Goal: Task Accomplishment & Management: Complete application form

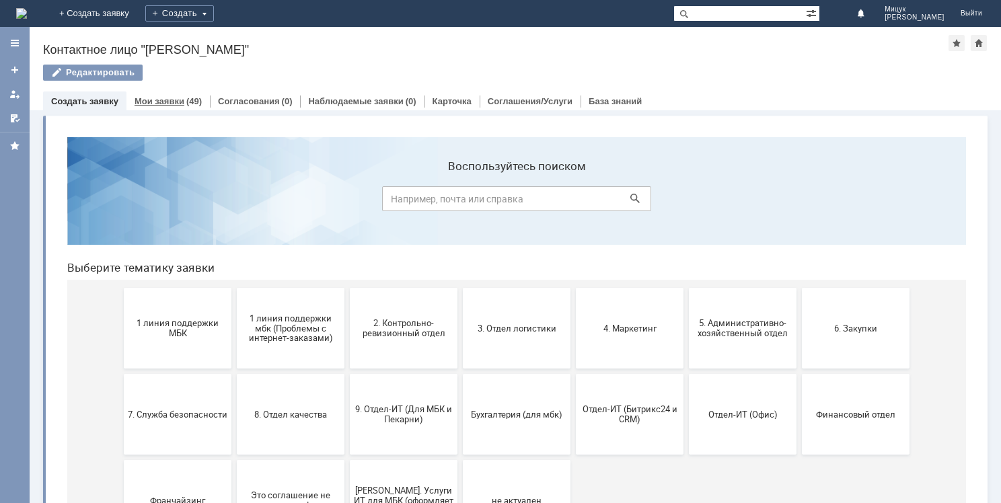
click at [156, 102] on link "Мои заявки" at bounding box center [160, 101] width 50 height 10
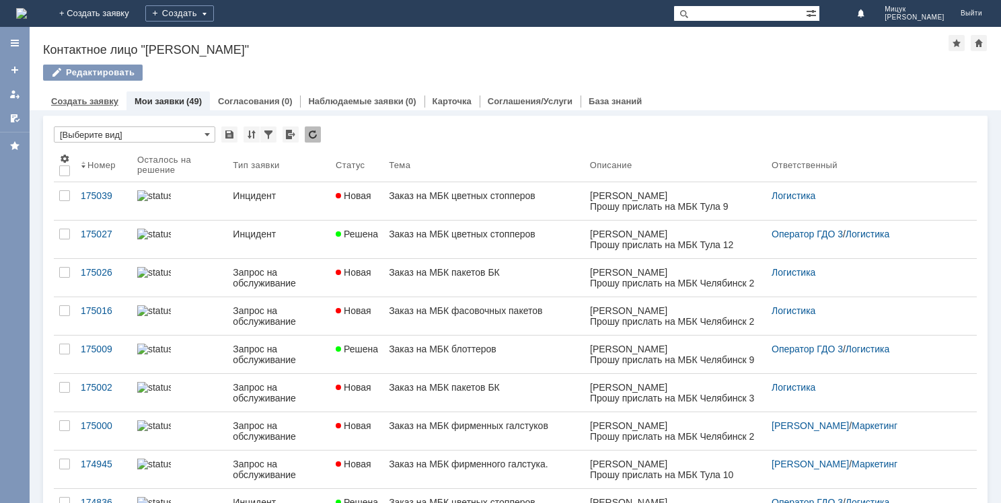
click at [84, 108] on div "Создать заявку" at bounding box center [84, 101] width 83 height 20
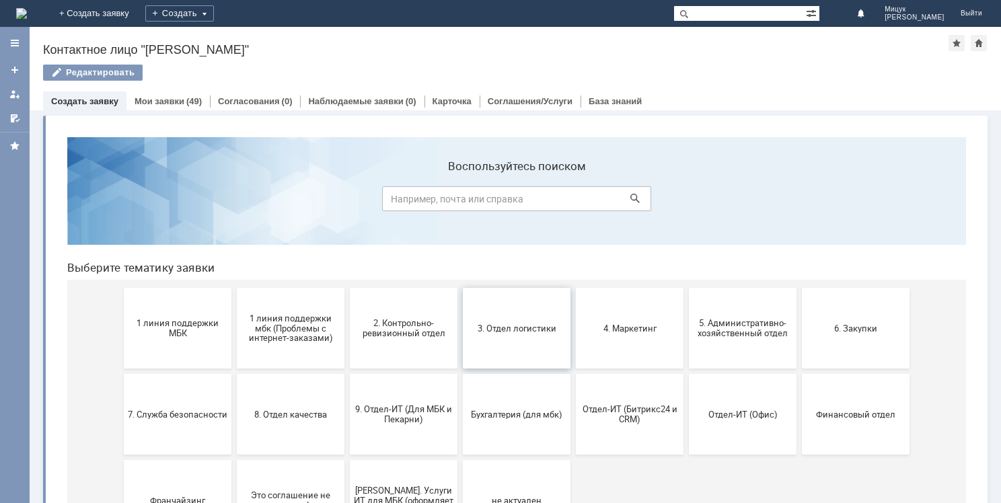
click at [513, 326] on span "3. Отдел логистики" at bounding box center [517, 328] width 100 height 10
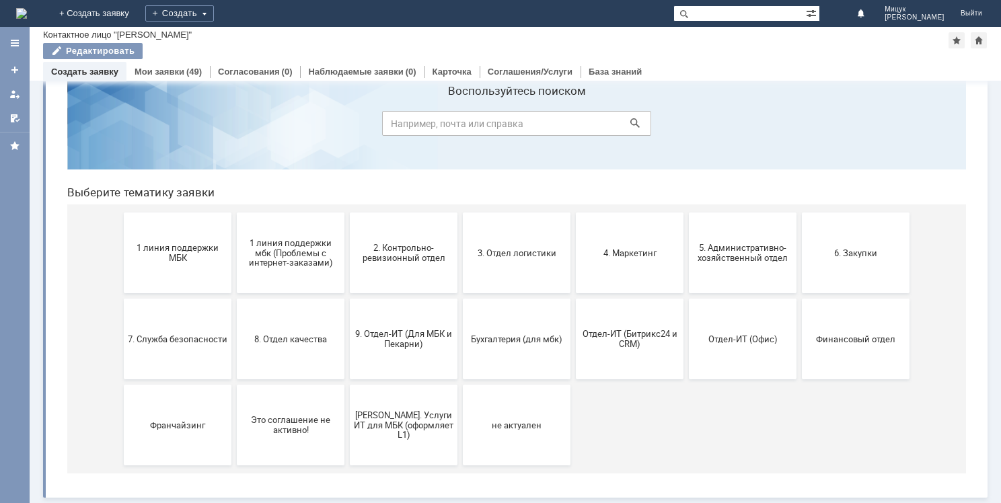
scroll to position [44, 0]
click at [504, 245] on button "3. Отдел логистики" at bounding box center [517, 254] width 108 height 81
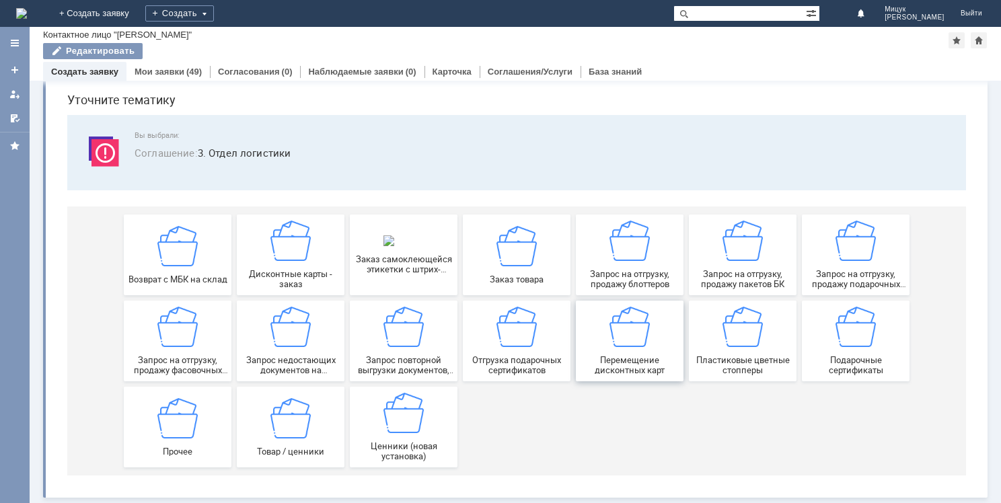
scroll to position [46, 0]
click at [288, 248] on img at bounding box center [290, 241] width 40 height 40
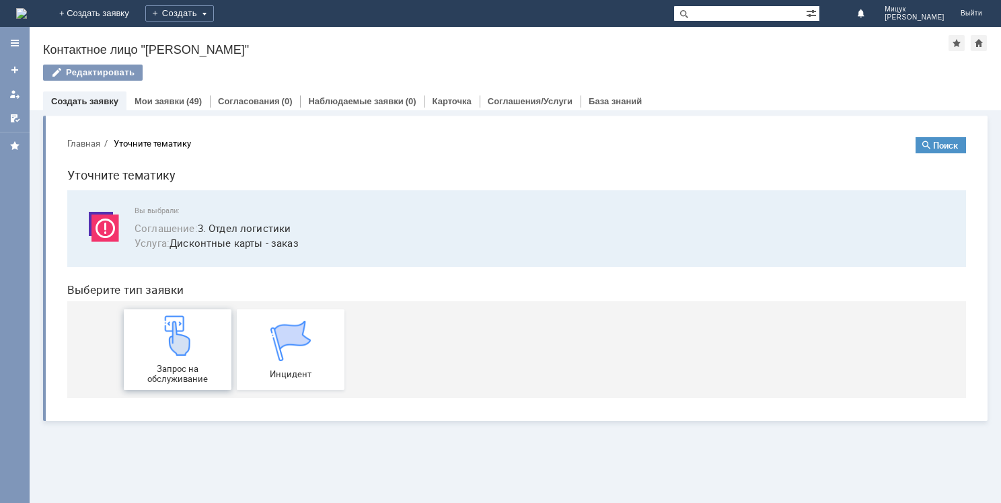
click at [177, 356] on div "Запрос на обслуживание" at bounding box center [178, 349] width 100 height 69
click at [93, 105] on link "Создать заявку" at bounding box center [84, 101] width 67 height 10
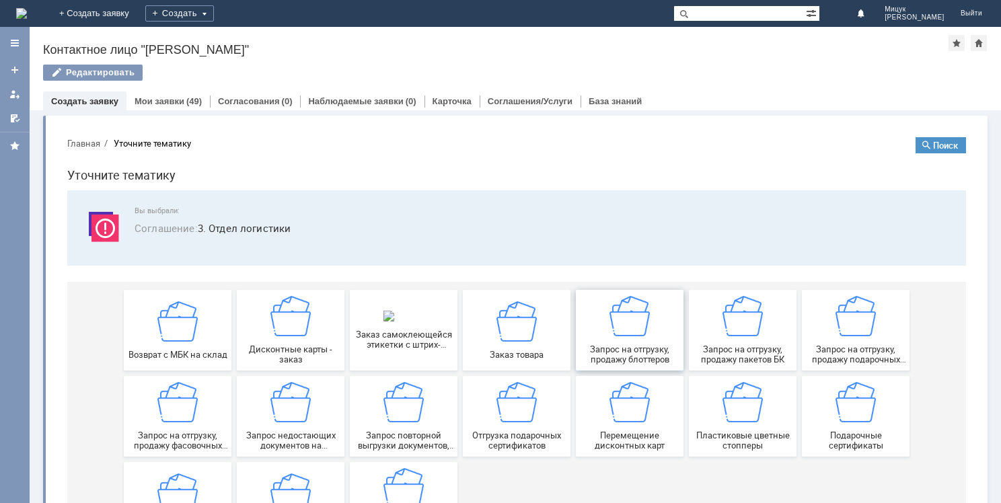
click at [627, 339] on div "Запрос на отгрузку, продажу блоттеров" at bounding box center [630, 330] width 100 height 69
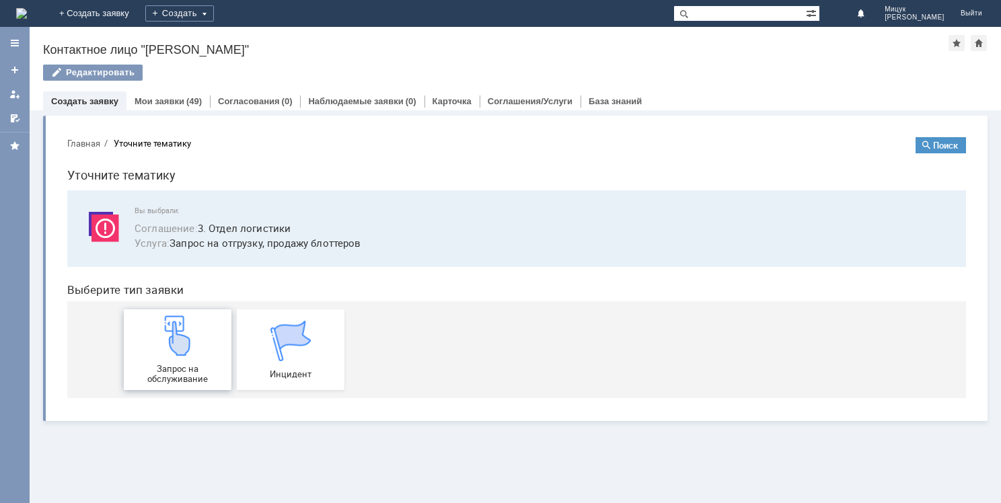
click at [186, 346] on img at bounding box center [177, 335] width 40 height 40
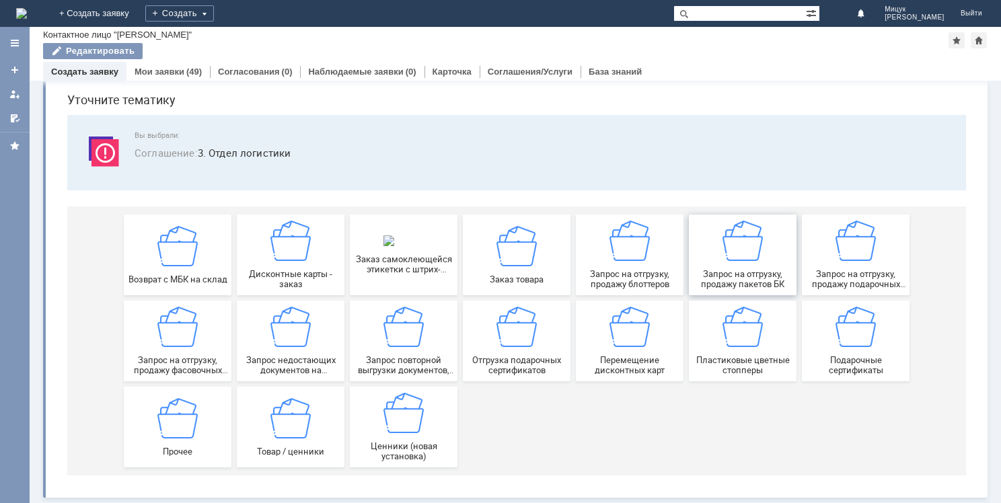
scroll to position [46, 0]
click at [733, 257] on img at bounding box center [742, 241] width 40 height 40
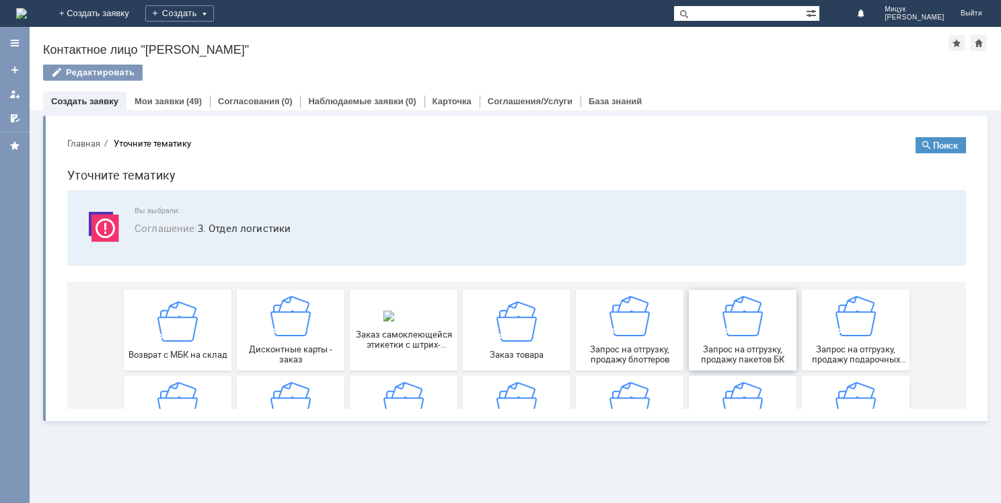
scroll to position [0, 0]
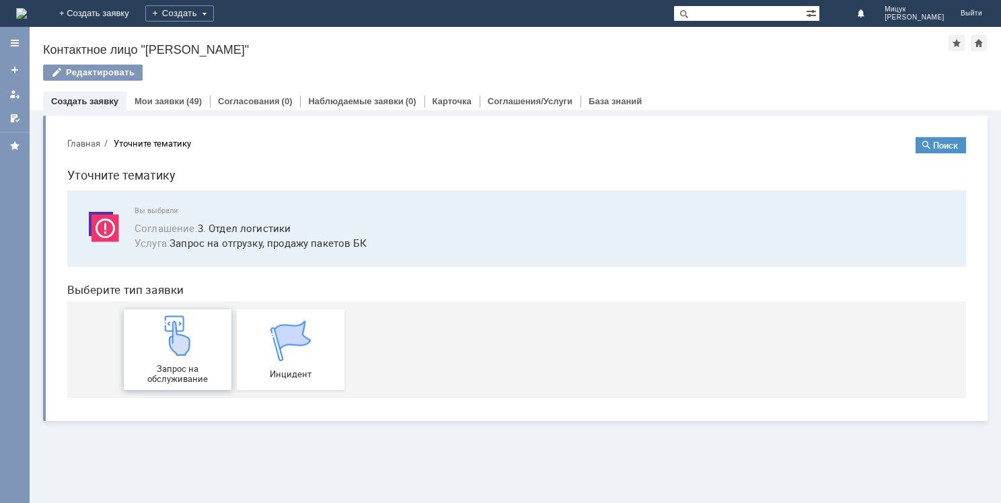
click at [178, 351] on img at bounding box center [177, 335] width 40 height 40
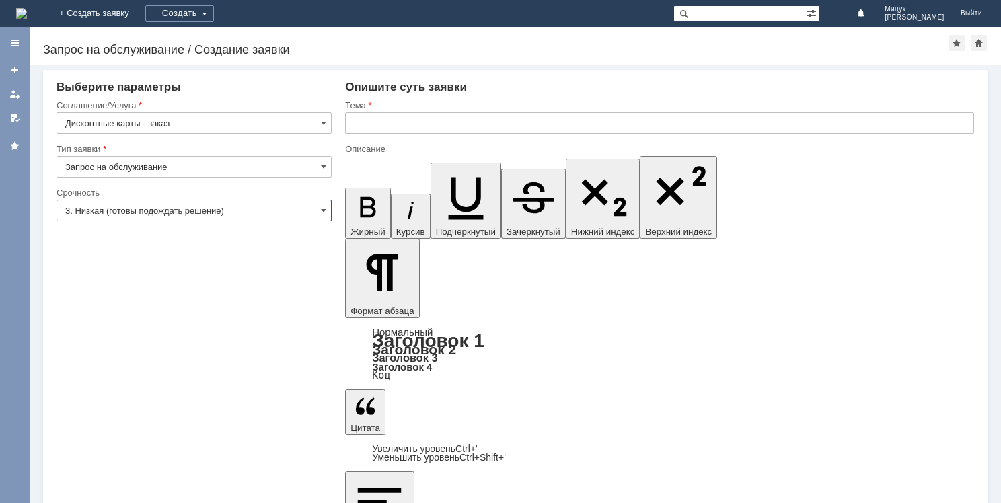
click at [248, 214] on input "3. Низкая (готовы подождать решение)" at bounding box center [193, 211] width 275 height 22
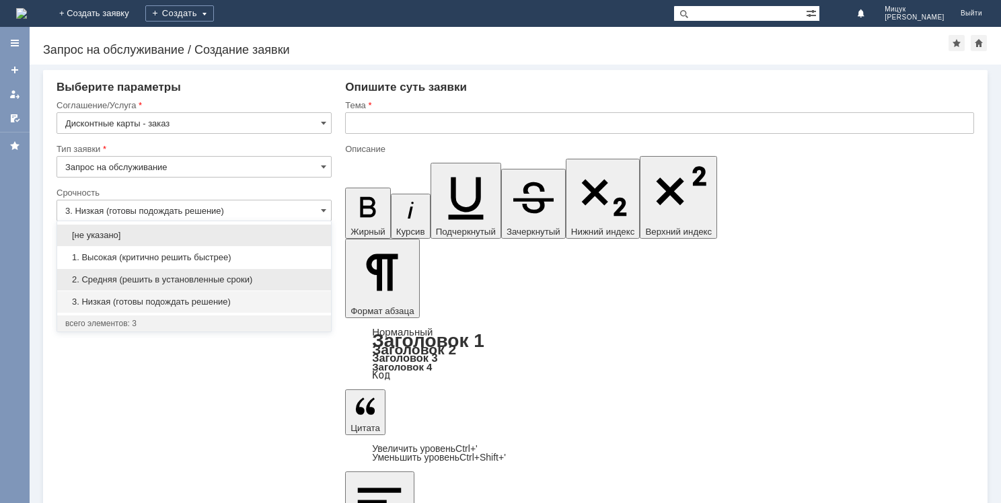
click at [253, 272] on div "2. Средняя (решить в установленные сроки)" at bounding box center [194, 280] width 274 height 22
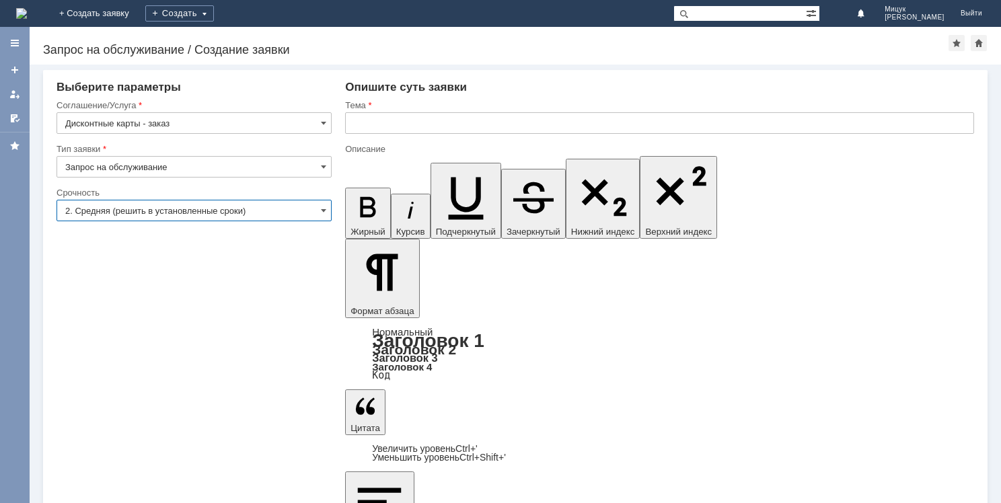
type input "2. Средняя (решить в установленные сроки)"
click at [438, 121] on input "text" at bounding box center [659, 123] width 629 height 22
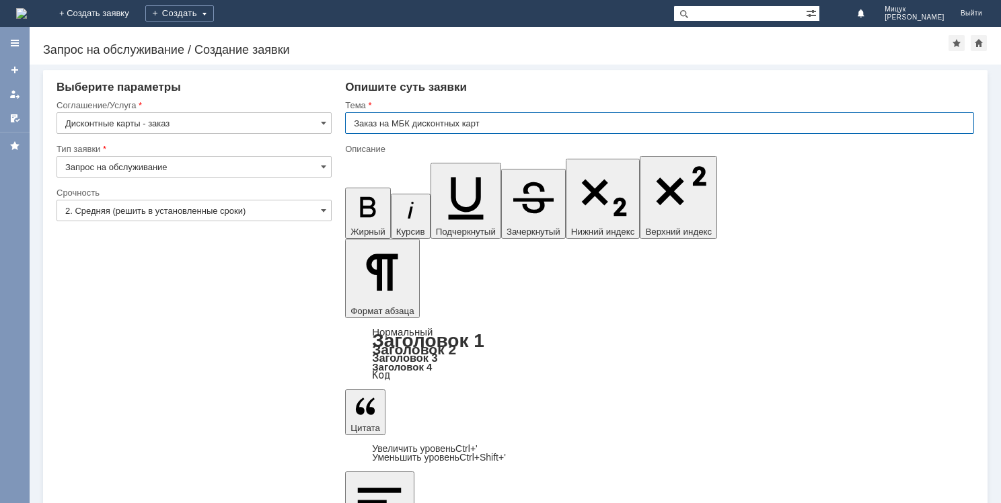
type input "Заказ на МБК дисконтных карт"
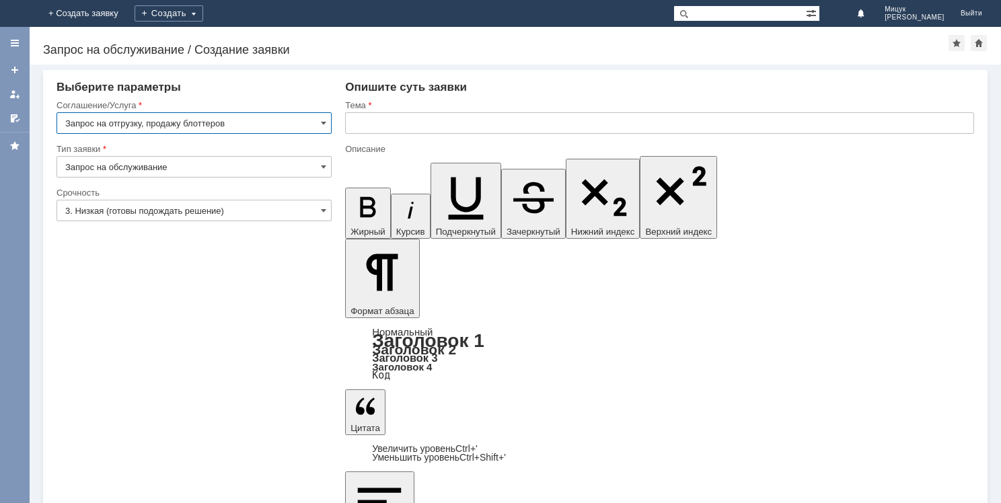
click at [186, 214] on input "3. Низкая (готовы подождать решение)" at bounding box center [193, 211] width 275 height 22
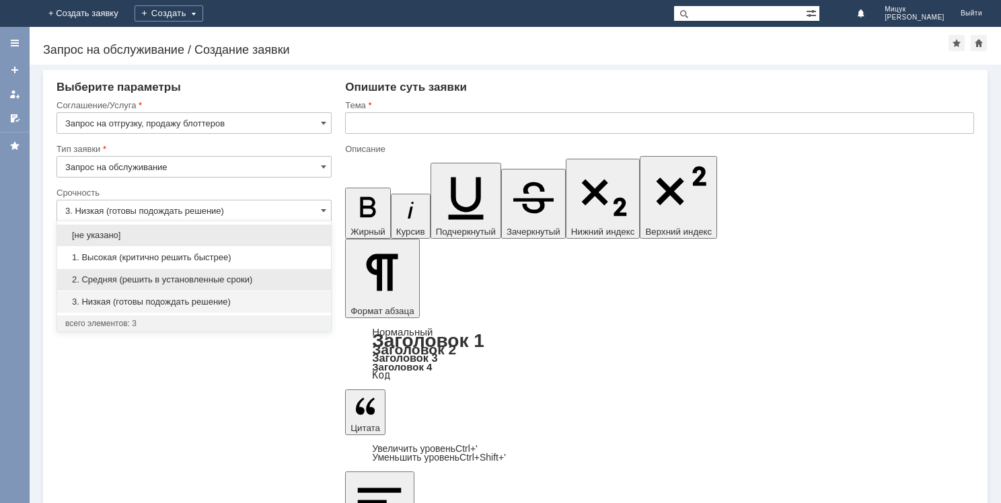
click at [204, 283] on span "2. Средняя (решить в установленные сроки)" at bounding box center [194, 279] width 258 height 11
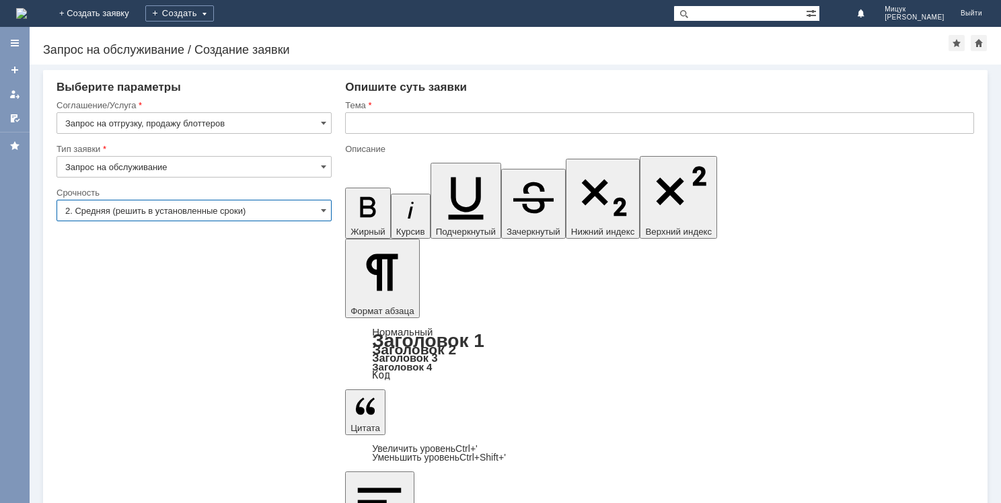
type input "2. Средняя (решить в установленные сроки)"
click at [414, 115] on input "text" at bounding box center [659, 123] width 629 height 22
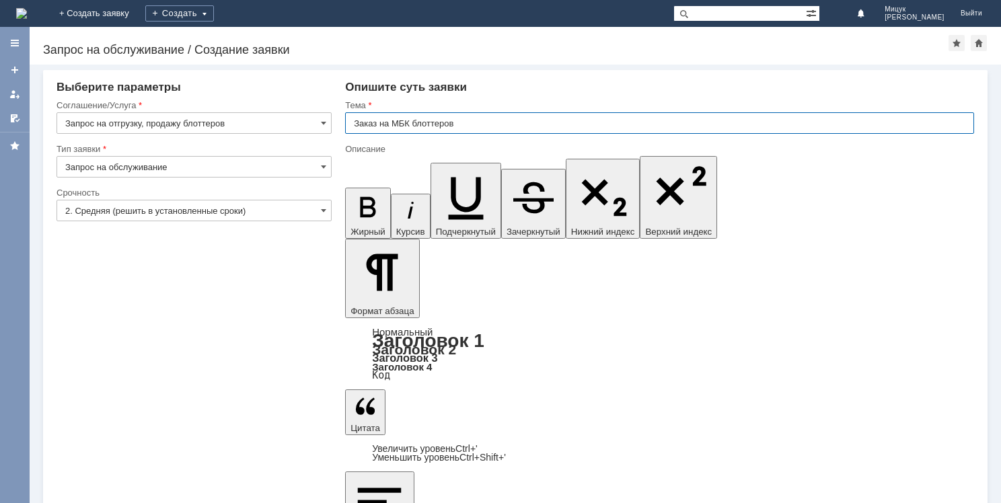
type input "Заказ на МБК блоттеров"
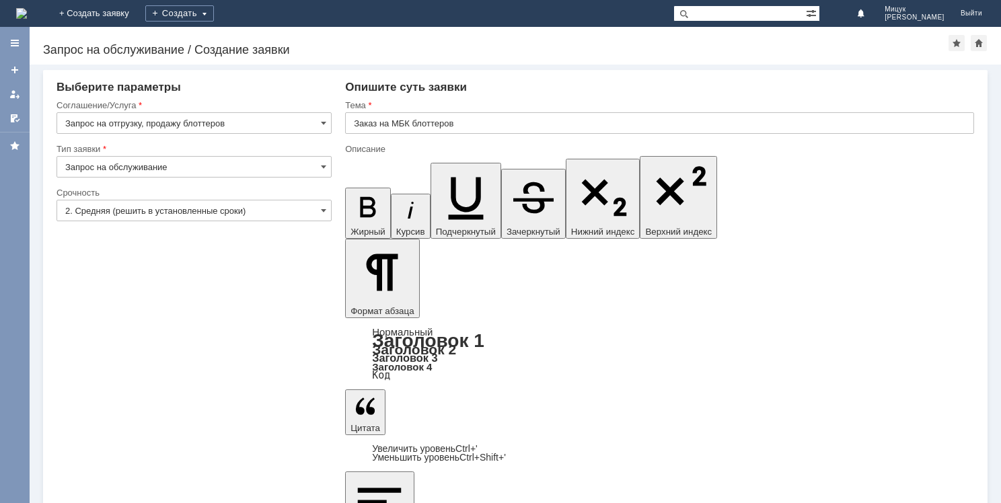
drag, startPoint x: 360, startPoint y: 3920, endPoint x: 629, endPoint y: 3918, distance: 268.4
copy div "Прошу прислать на МБК Челябинск 6 блоттеры - 2000 шт."
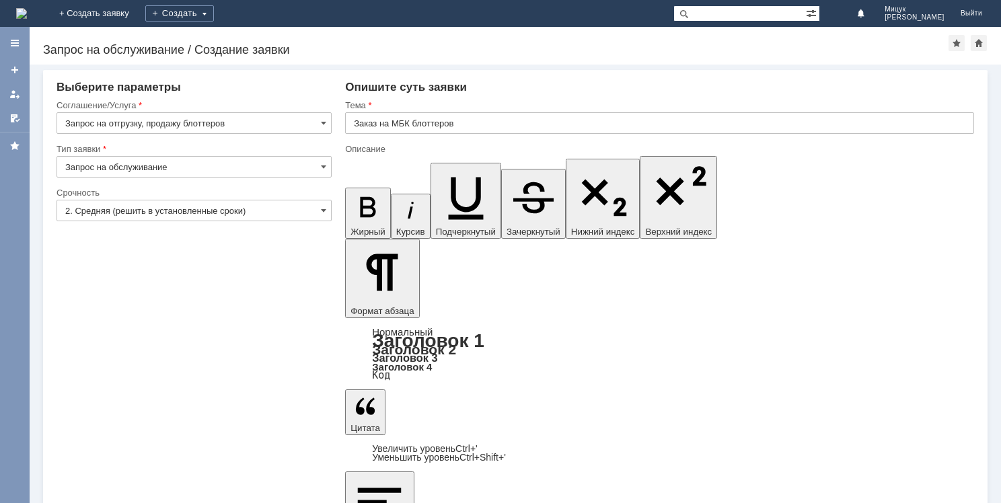
drag, startPoint x: 522, startPoint y: 3961, endPoint x: 915, endPoint y: 4224, distance: 472.9
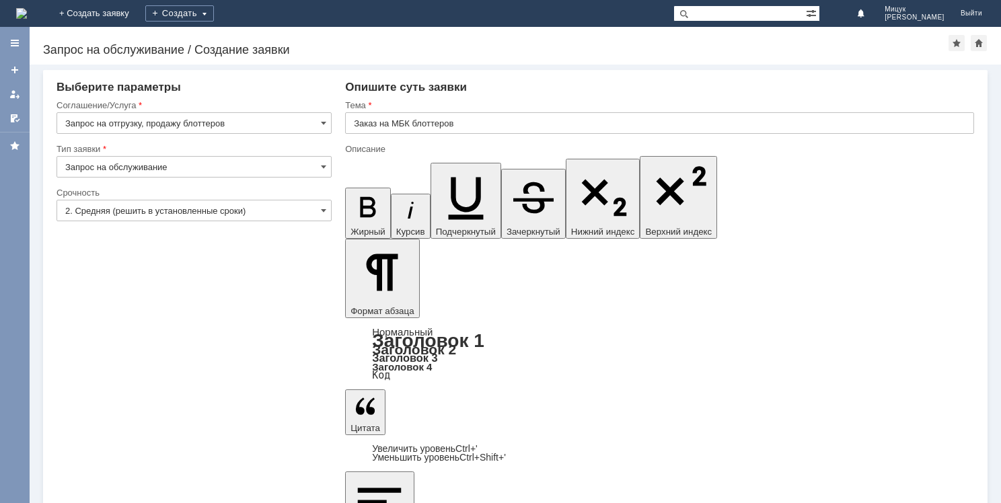
drag, startPoint x: 525, startPoint y: 3971, endPoint x: 913, endPoint y: 4205, distance: 453.8
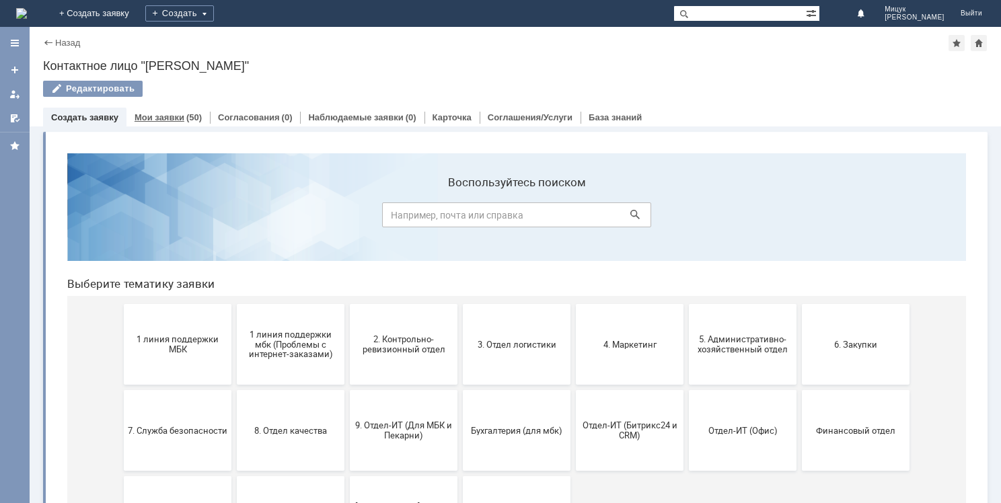
click at [186, 116] on div "(50)" at bounding box center [193, 117] width 15 height 10
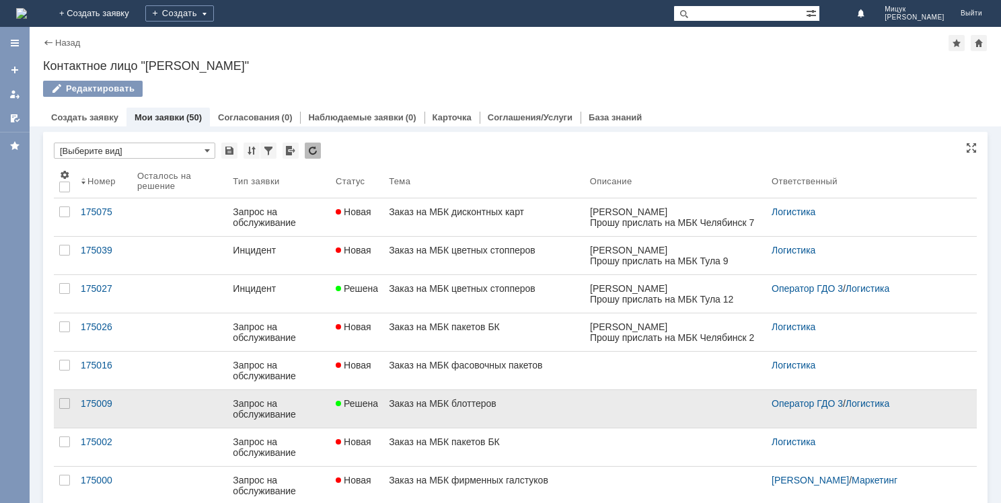
click at [557, 390] on link "Заказ на МБК блоттеров" at bounding box center [483, 409] width 201 height 38
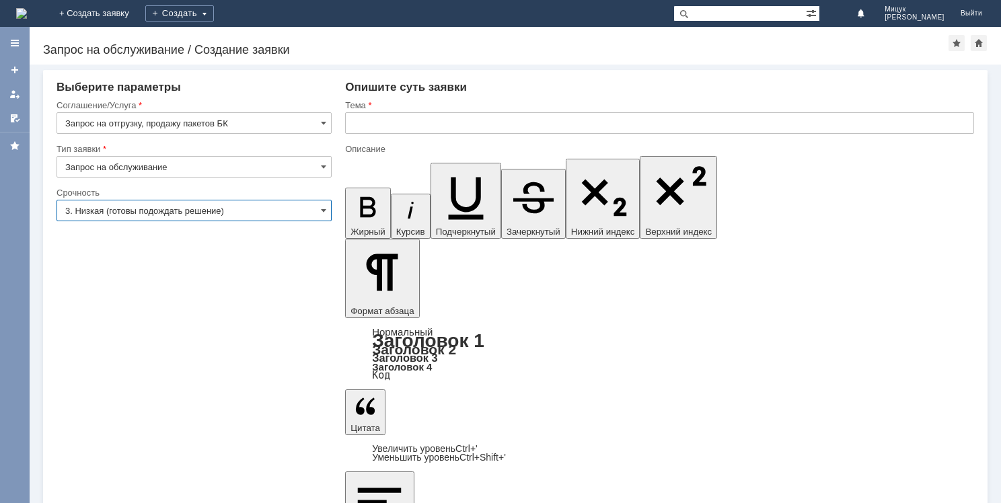
click at [167, 209] on input "3. Низкая (готовы подождать решение)" at bounding box center [193, 211] width 275 height 22
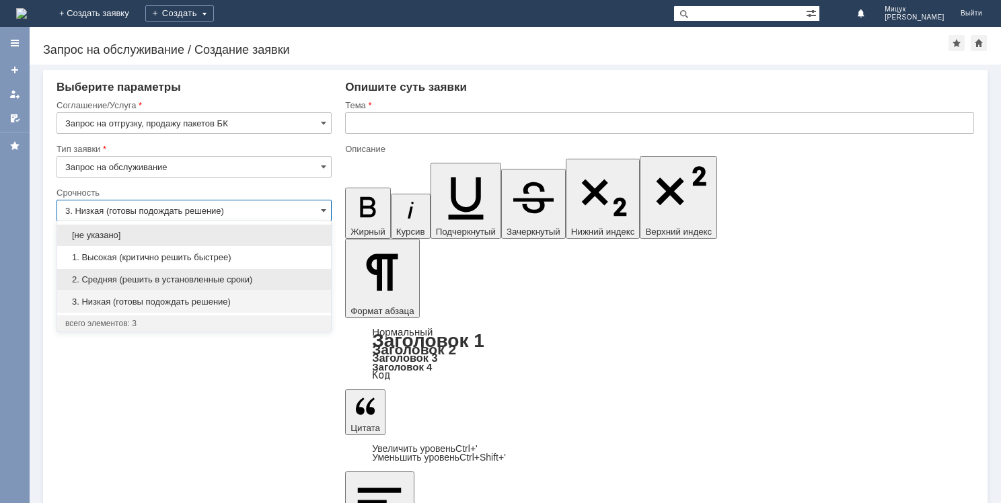
click at [182, 284] on div "2. Средняя (решить в установленные сроки)" at bounding box center [194, 280] width 274 height 22
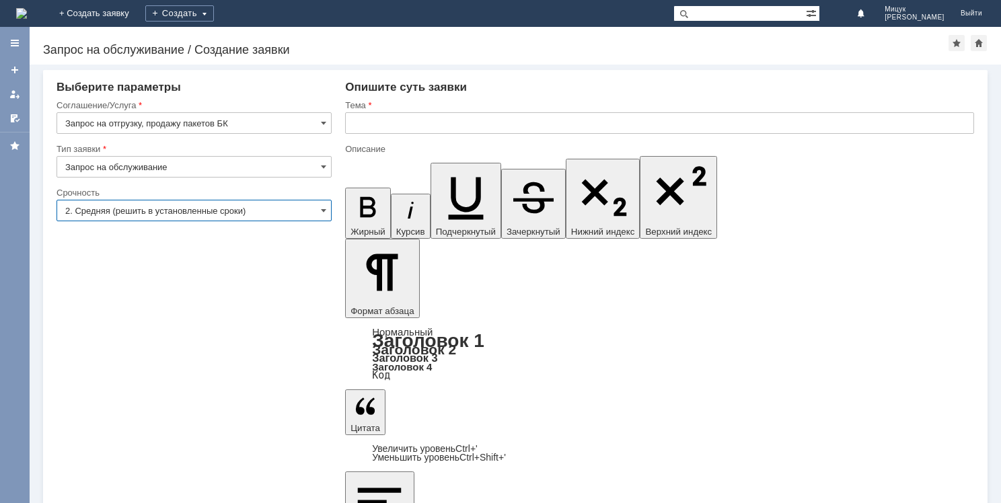
type input "2. Средняя (решить в установленные сроки)"
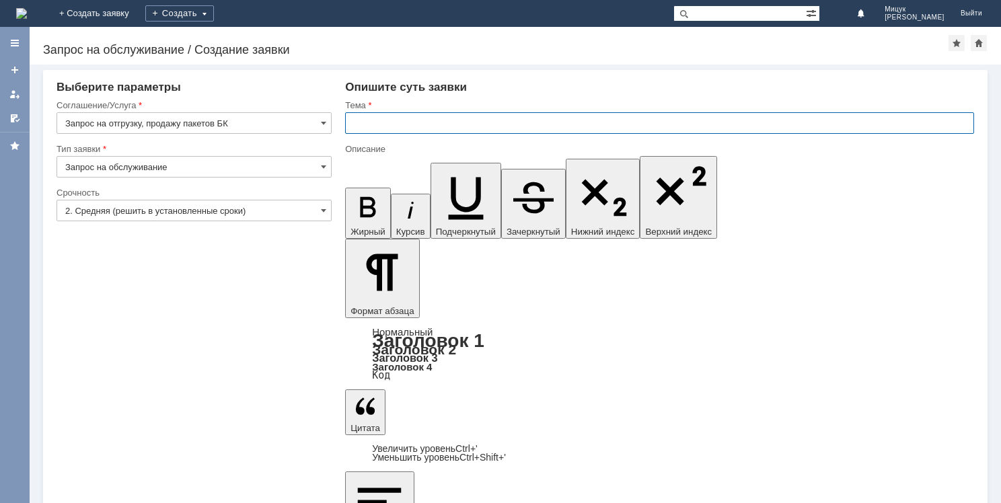
click at [414, 123] on input "text" at bounding box center [659, 123] width 629 height 22
type input "Заказ на МБК пакетов БК"
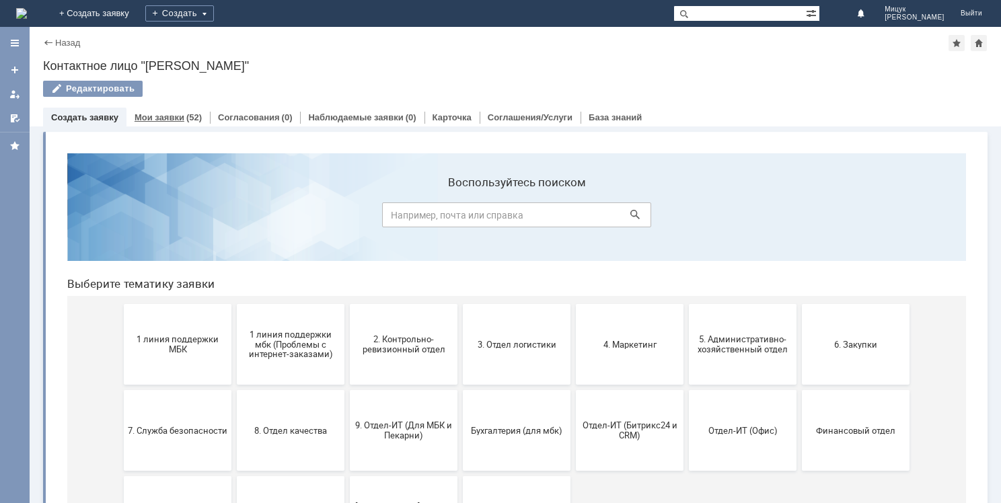
click at [166, 116] on link "Мои заявки" at bounding box center [160, 117] width 50 height 10
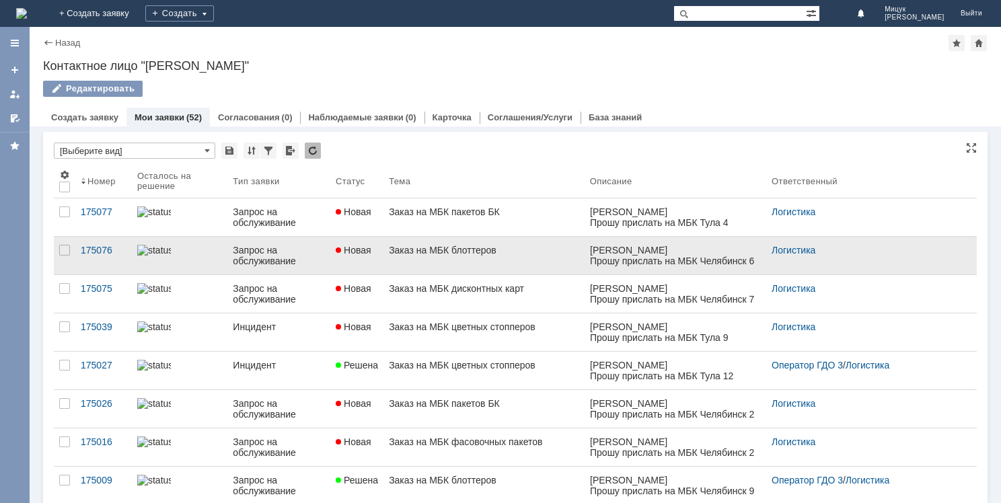
click at [506, 252] on div "Заказ на МБК блоттеров" at bounding box center [484, 250] width 190 height 11
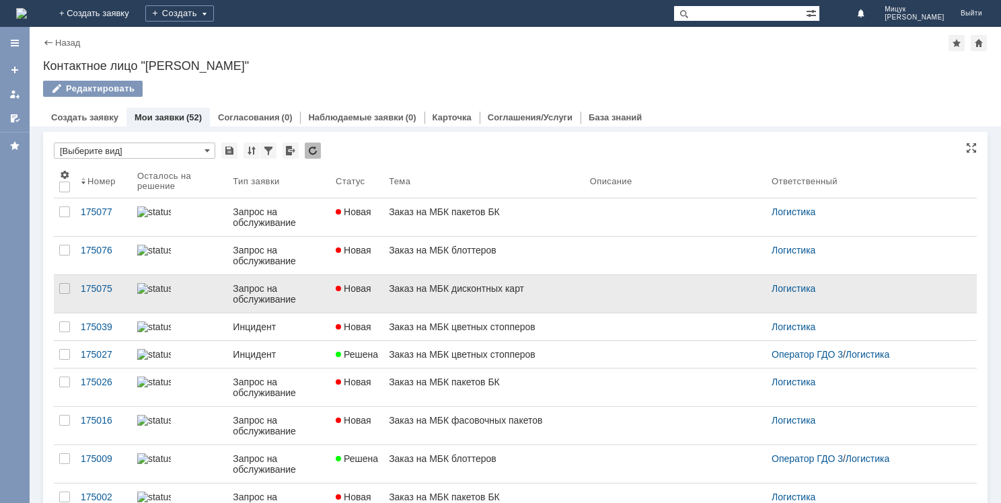
click at [463, 295] on link "Заказ на МБК дисконтных карт" at bounding box center [483, 294] width 201 height 38
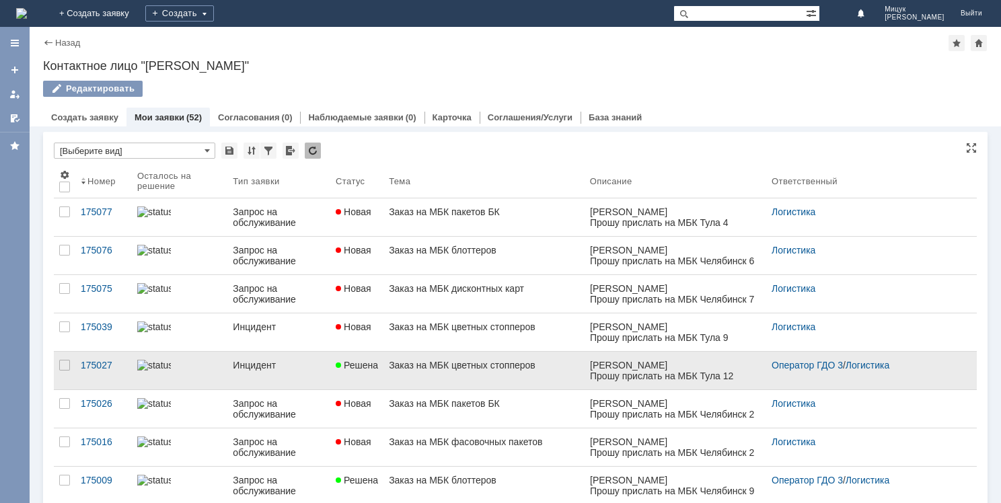
click at [527, 360] on div "Заказ на МБК цветных стопперов" at bounding box center [484, 365] width 190 height 11
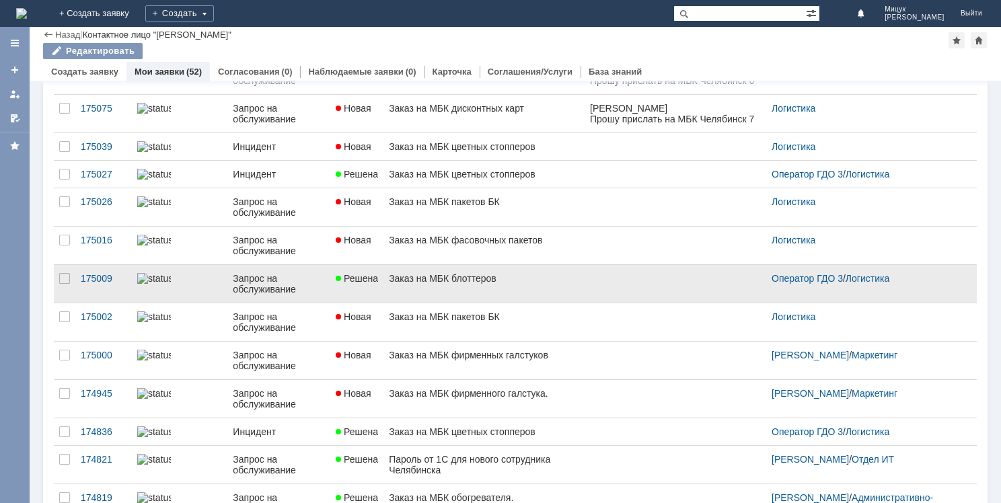
click at [484, 296] on link "Заказ на МБК блоттеров" at bounding box center [483, 284] width 201 height 38
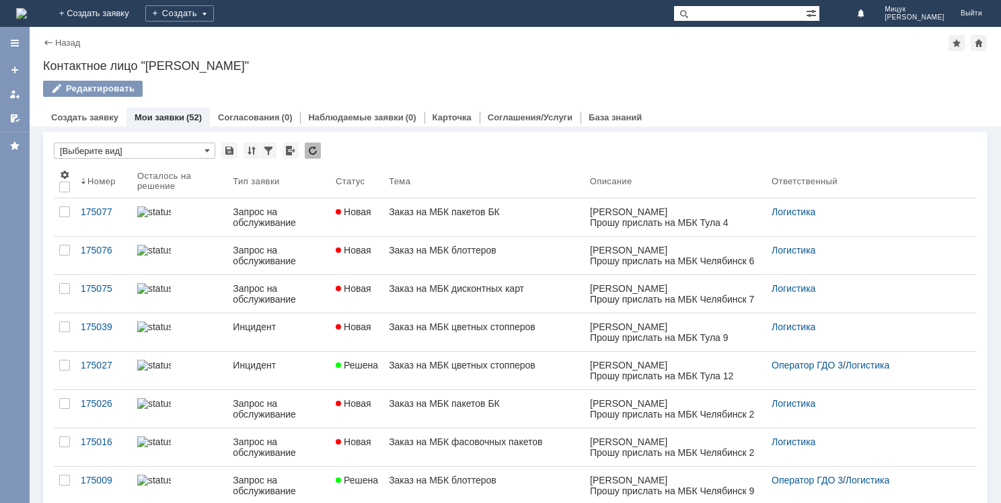
click at [47, 42] on div "Назад" at bounding box center [61, 43] width 37 height 10
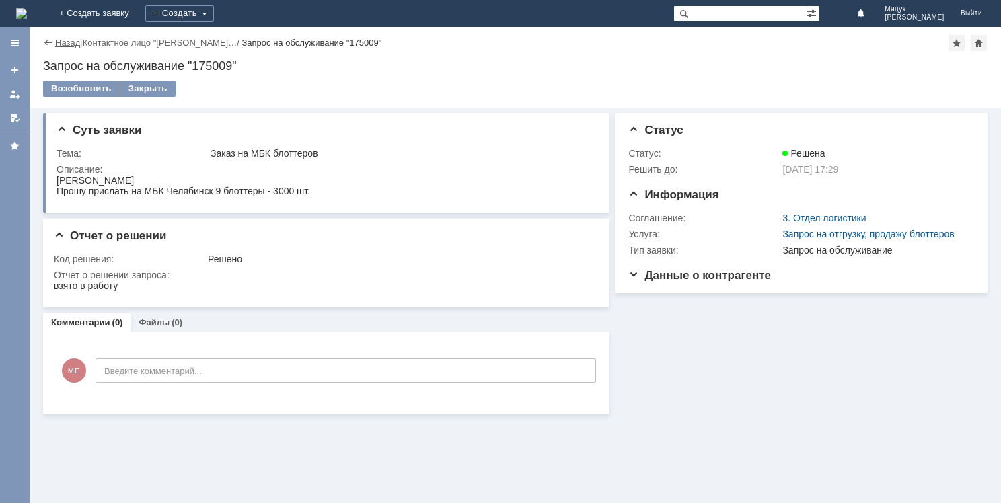
click at [75, 38] on link "Назад" at bounding box center [67, 43] width 25 height 10
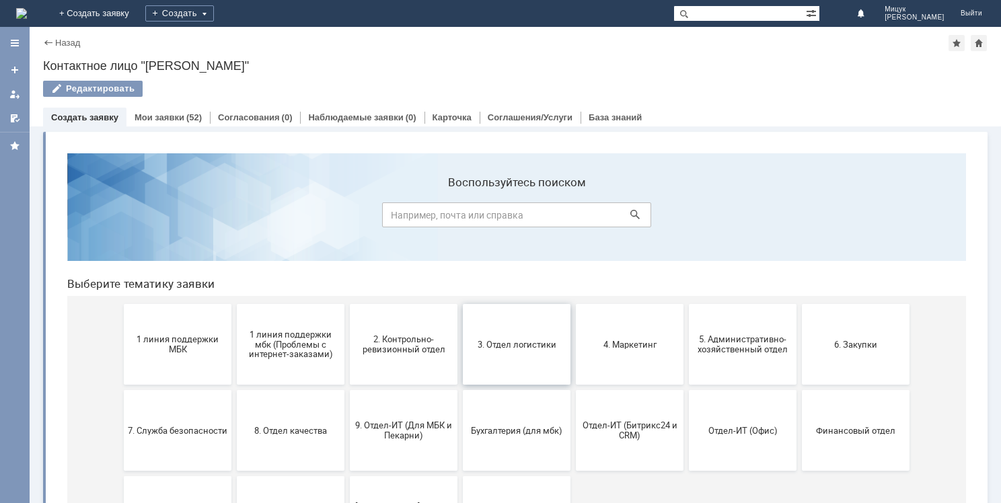
click at [506, 348] on span "3. Отдел логистики" at bounding box center [517, 344] width 100 height 10
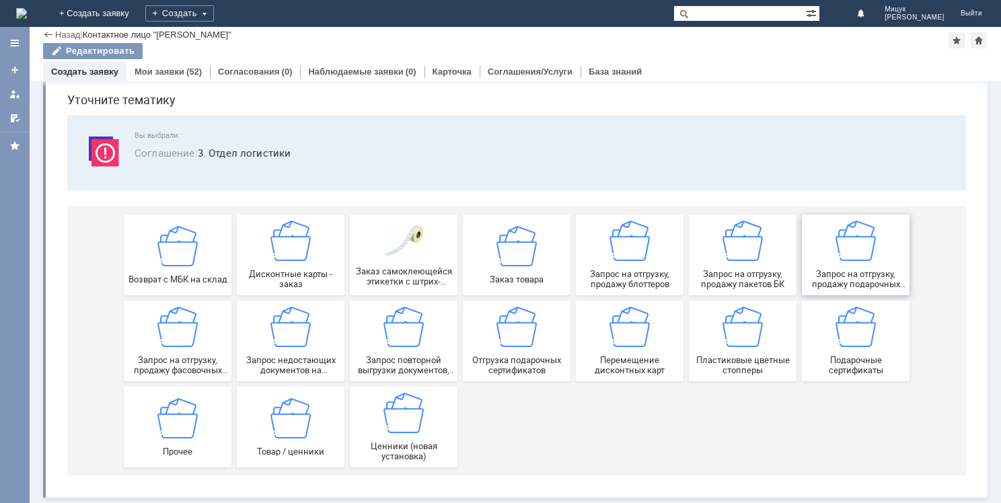
click at [850, 257] on img at bounding box center [855, 241] width 40 height 40
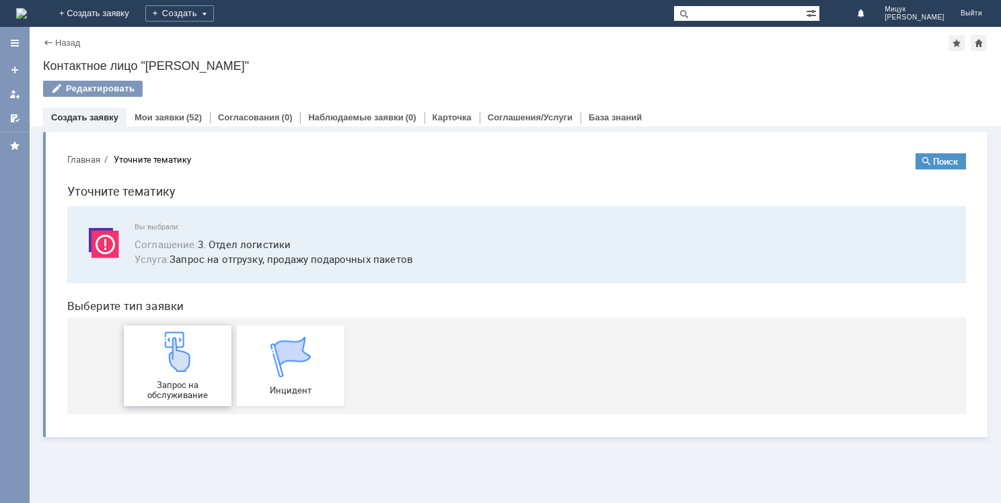
click at [167, 358] on img at bounding box center [177, 352] width 40 height 40
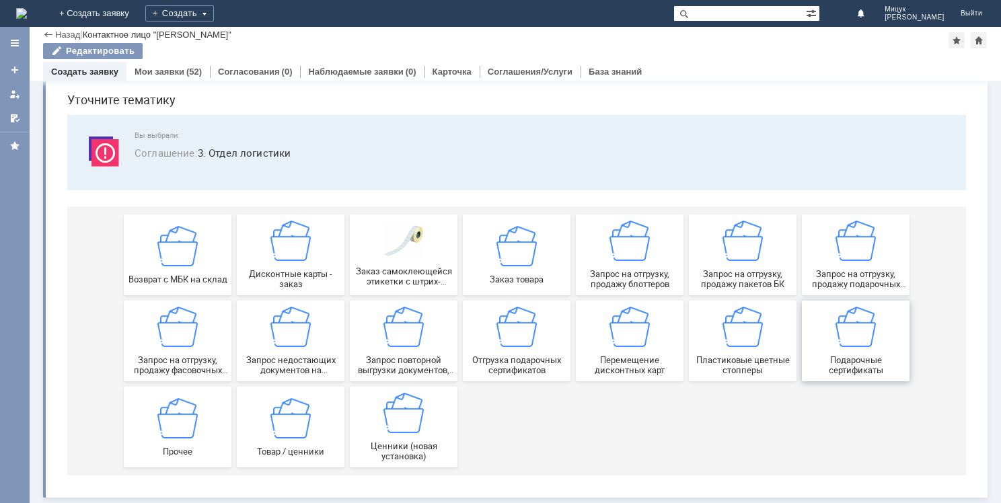
click at [864, 339] on img at bounding box center [855, 327] width 40 height 40
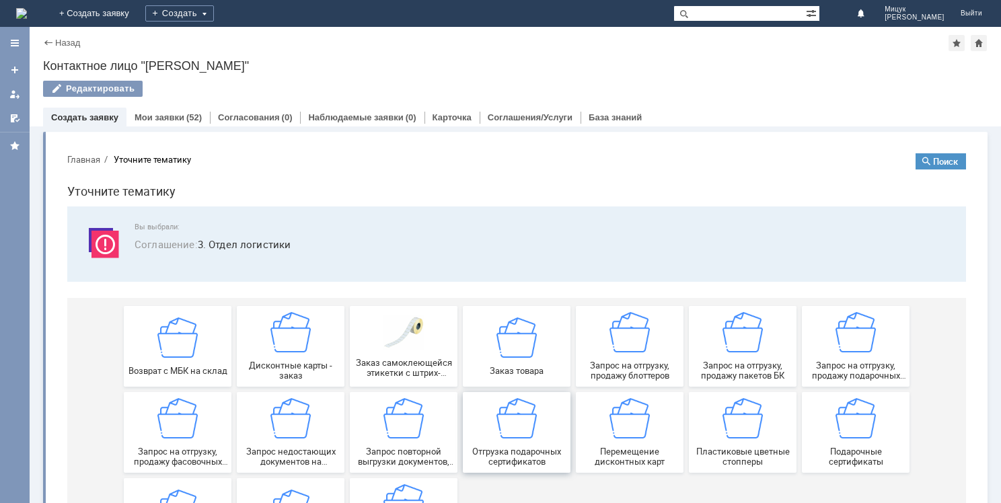
click at [511, 422] on img at bounding box center [516, 418] width 40 height 40
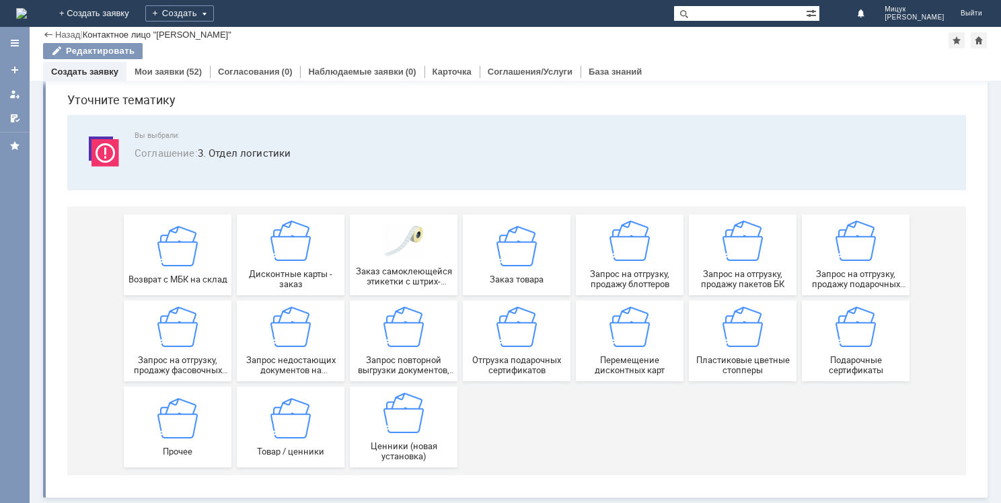
scroll to position [46, 0]
click at [527, 332] on img at bounding box center [516, 327] width 40 height 40
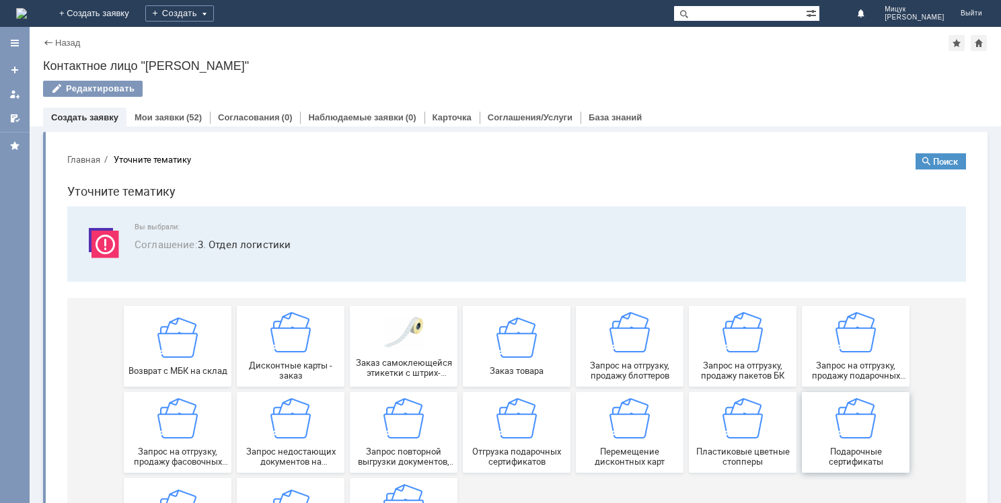
click at [843, 422] on img at bounding box center [855, 418] width 40 height 40
click at [525, 426] on img at bounding box center [516, 418] width 40 height 40
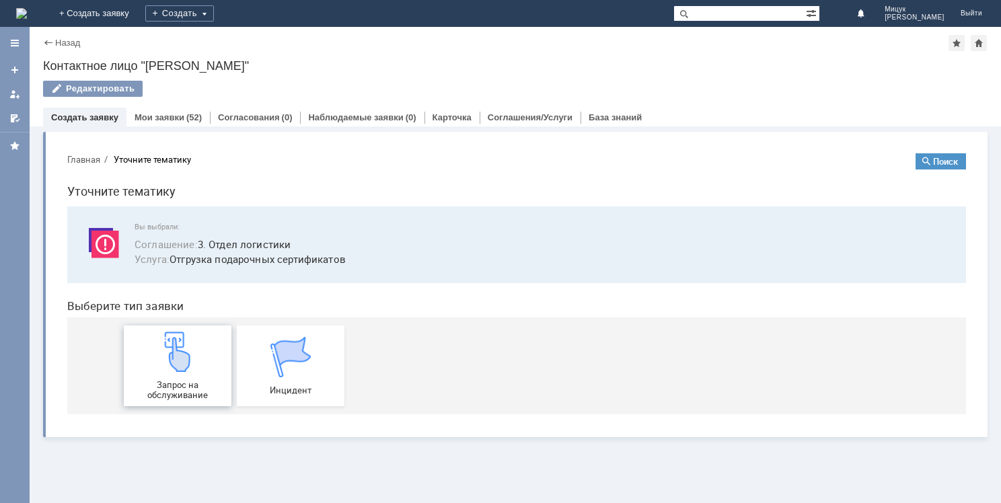
click at [173, 358] on img at bounding box center [177, 352] width 40 height 40
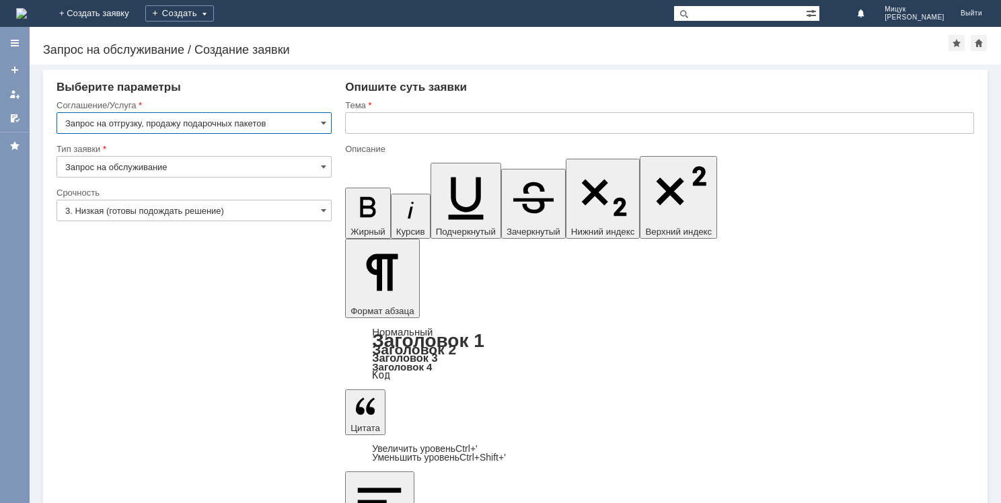
click at [159, 208] on input "3. Низкая (готовы подождать решение)" at bounding box center [193, 211] width 275 height 22
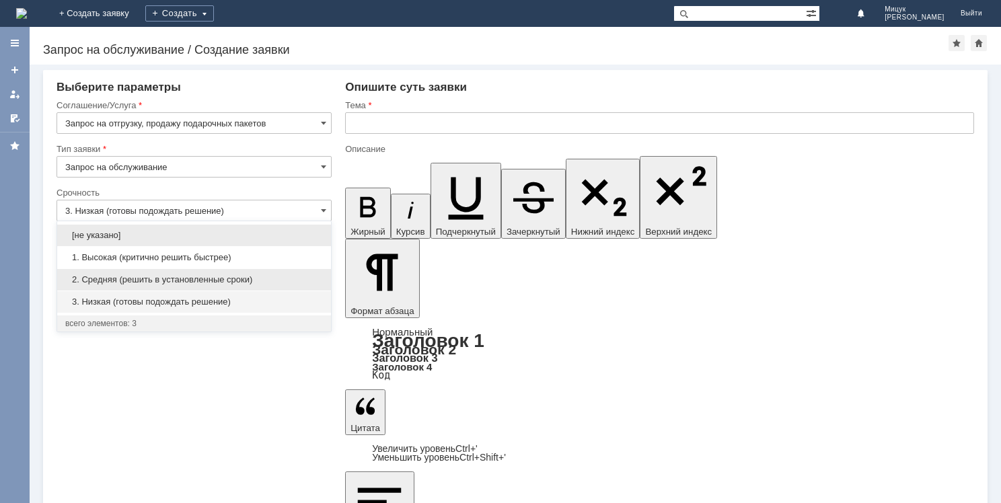
click at [195, 282] on span "2. Средняя (решить в установленные сроки)" at bounding box center [194, 279] width 258 height 11
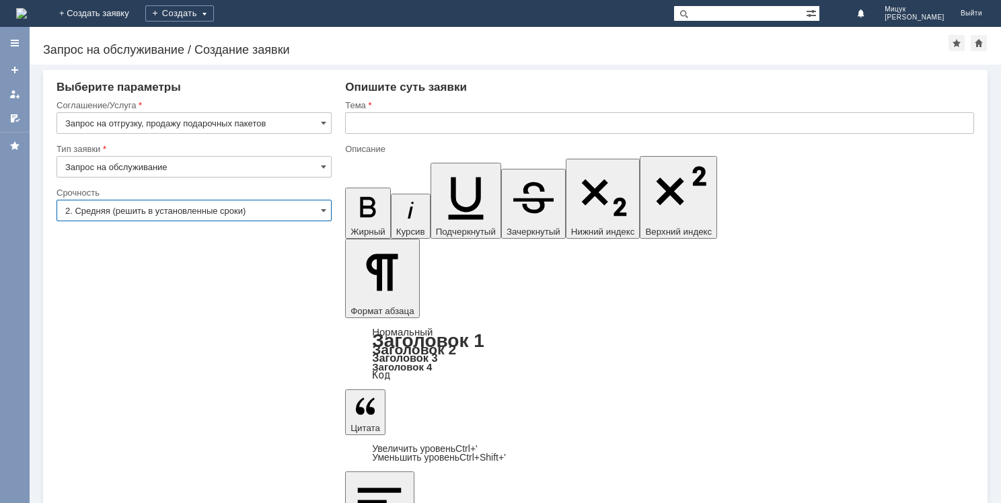
type input "2. Средняя (решить в установленные сроки)"
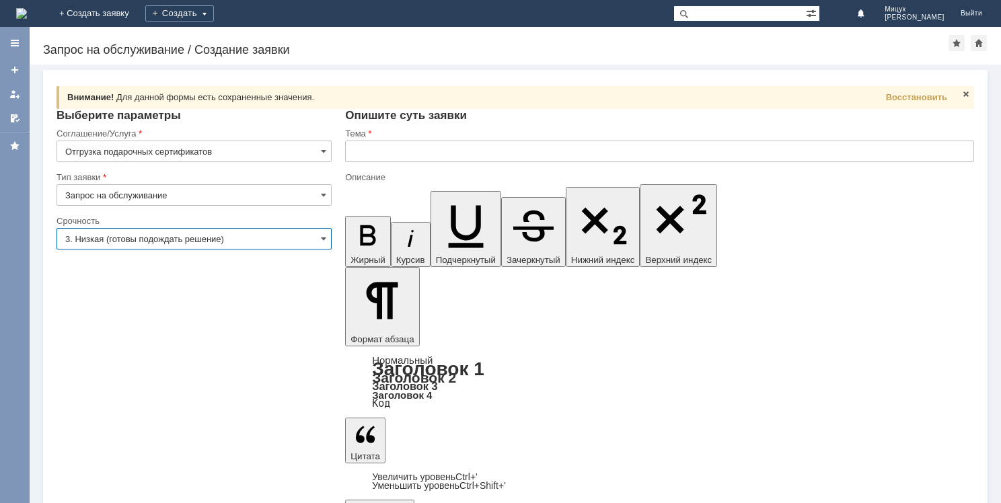
click at [164, 239] on input "3. Низкая (готовы подождать решение)" at bounding box center [193, 239] width 275 height 22
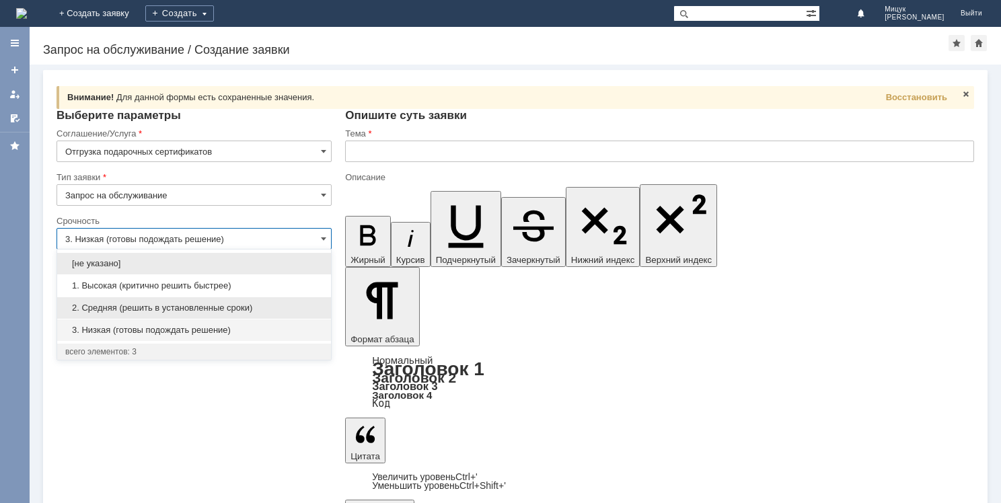
click at [172, 314] on div "2. Средняя (решить в установленные сроки)" at bounding box center [194, 308] width 274 height 22
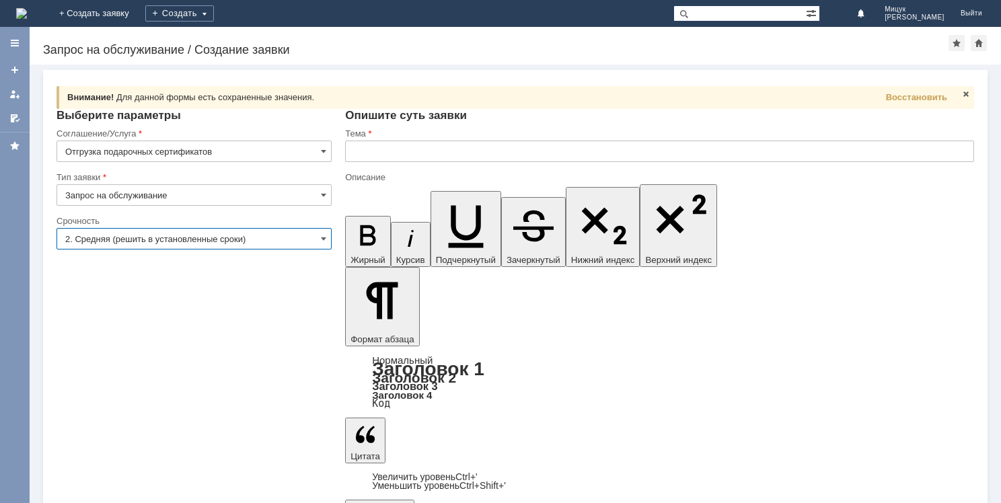
type input "2. Средняя (решить в установленные сроки)"
click at [394, 152] on input "text" at bounding box center [659, 152] width 629 height 22
click at [964, 96] on span at bounding box center [965, 94] width 11 height 11
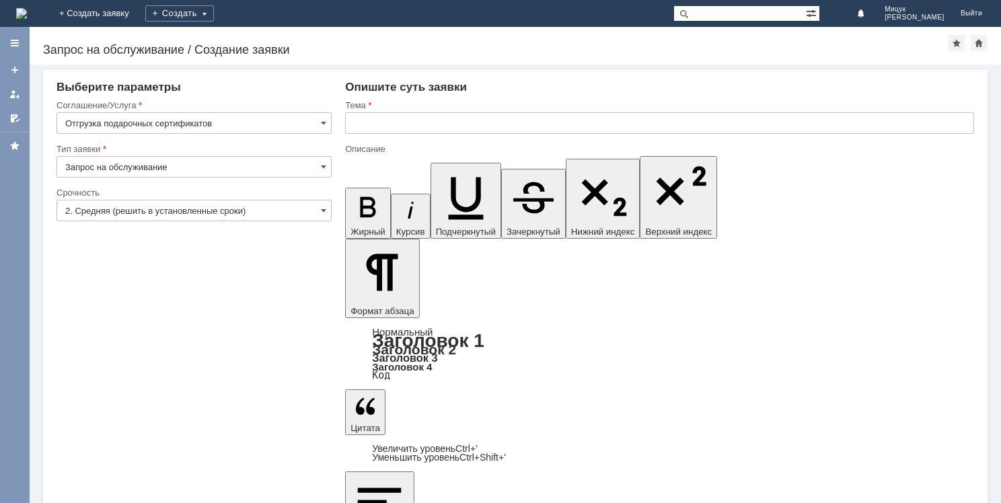
click at [379, 129] on input "text" at bounding box center [659, 123] width 629 height 22
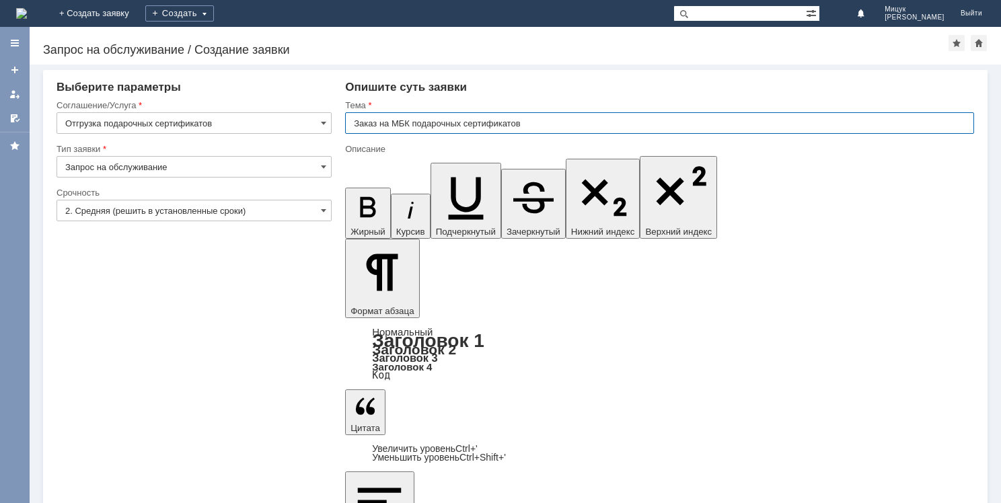
type input "Заказ на МБК подарочных сертификатов"
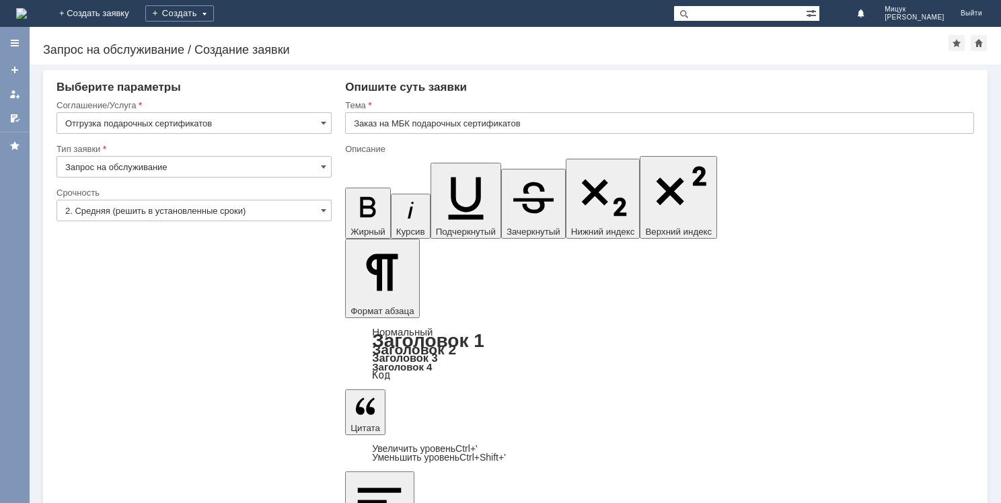
drag, startPoint x: 360, startPoint y: 3913, endPoint x: 639, endPoint y: 3939, distance: 280.3
copy div "Прошу прислать на МБК Челябинск 6 подарочные сертификаты на 300 руб. - 50 шт."
drag, startPoint x: 524, startPoint y: 3926, endPoint x: 927, endPoint y: 4176, distance: 474.4
